Goal: Register for event/course

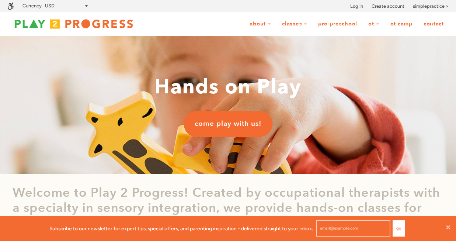
scroll to position [0, 0]
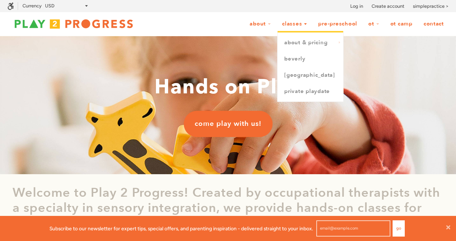
click at [294, 23] on link "Classes" at bounding box center [294, 24] width 35 height 14
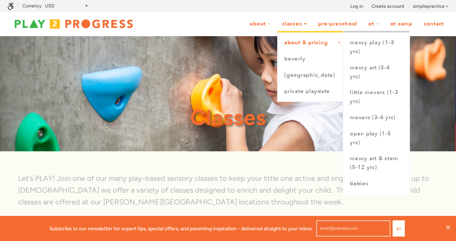
scroll to position [0, 0]
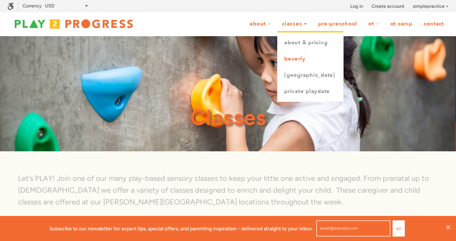
click at [293, 56] on link "Beverly" at bounding box center [311, 59] width 66 height 16
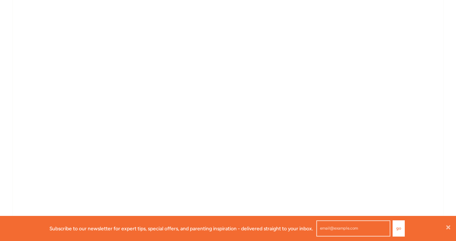
scroll to position [587, 0]
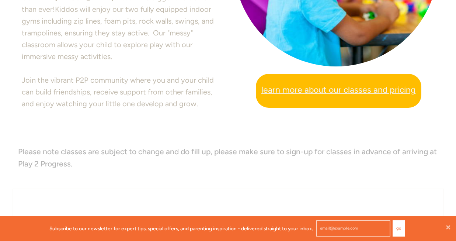
click at [389, 164] on p "Please note classes are subject to change and do fill up, please make sure to s…" at bounding box center [228, 157] width 421 height 25
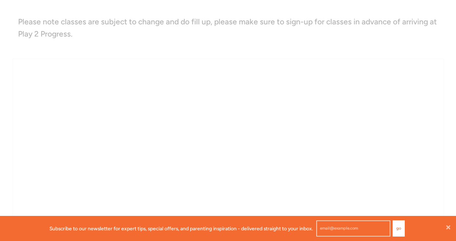
scroll to position [619, 0]
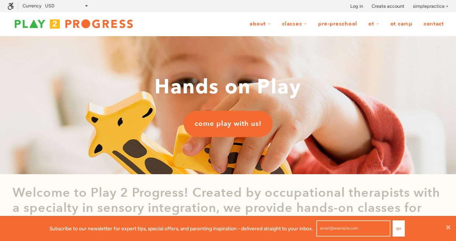
scroll to position [0, 0]
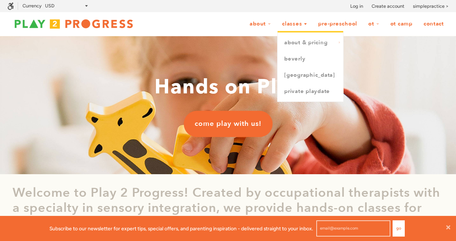
click at [292, 24] on link "Classes" at bounding box center [294, 24] width 35 height 14
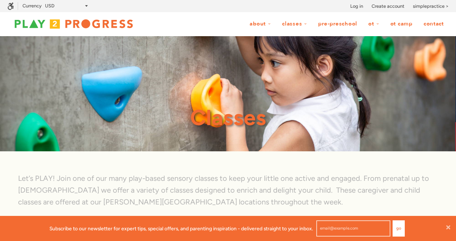
scroll to position [0, 0]
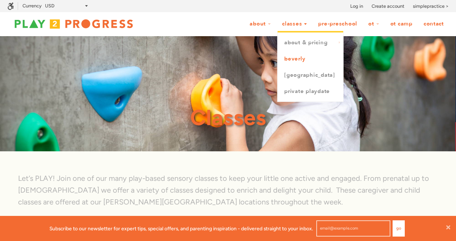
click at [283, 58] on link "Beverly" at bounding box center [311, 59] width 66 height 16
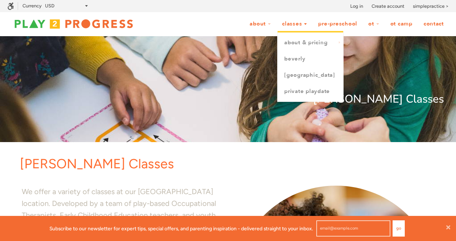
click at [287, 25] on link "Classes" at bounding box center [294, 24] width 35 height 14
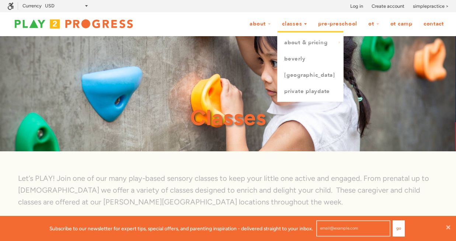
scroll to position [0, 0]
click at [283, 57] on link "Beverly" at bounding box center [311, 59] width 66 height 16
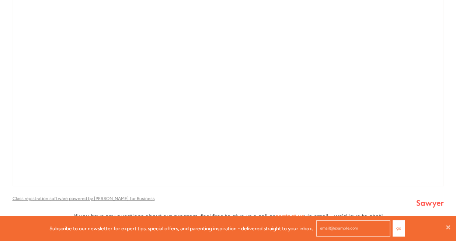
scroll to position [1004, 0]
